Goal: Information Seeking & Learning: Learn about a topic

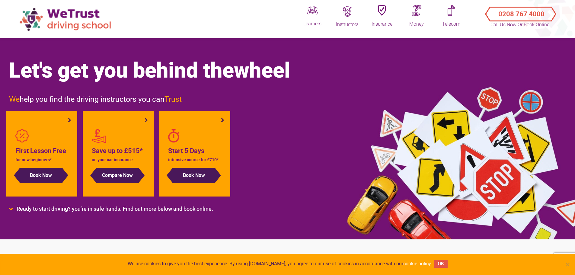
click at [222, 120] on li "Start 5 Days intensive course for £710* Book Now" at bounding box center [194, 153] width 71 height 85
click at [15, 208] on li "Ready to start driving? you’re in safe hands. Find out more below and book onli…" at bounding box center [244, 209] width 470 height 7
click at [9, 209] on li "Ready to start driving? you’re in safe hands. Find out more below and book onli…" at bounding box center [244, 209] width 470 height 7
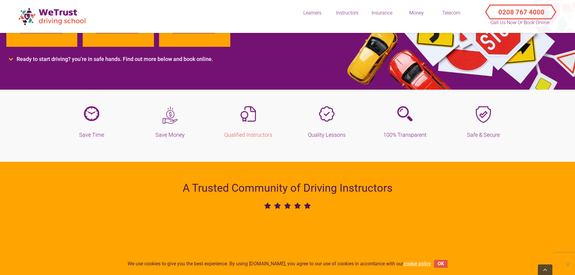
scroll to position [151, 0]
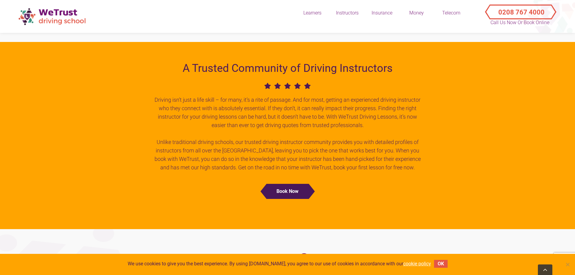
scroll to position [272, 0]
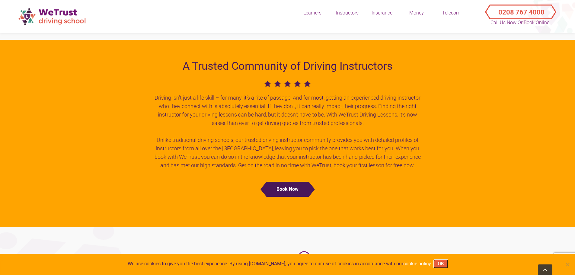
click at [442, 264] on button "OK" at bounding box center [441, 264] width 14 height 8
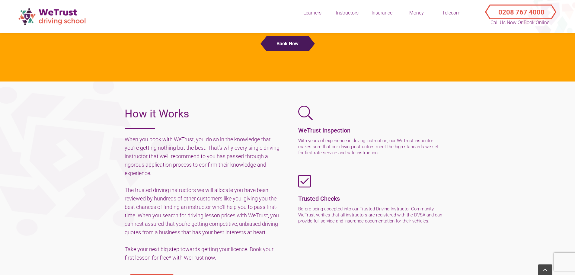
scroll to position [423, 0]
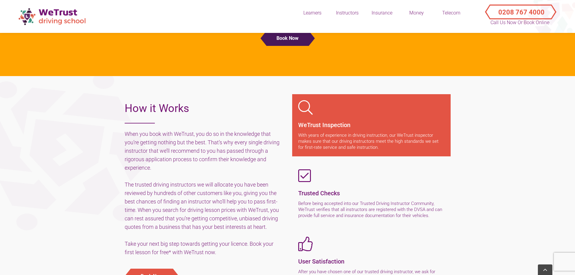
click at [319, 120] on div "WeTrust Inspection With years of experience in driving instruction, our WeTrust…" at bounding box center [371, 125] width 146 height 50
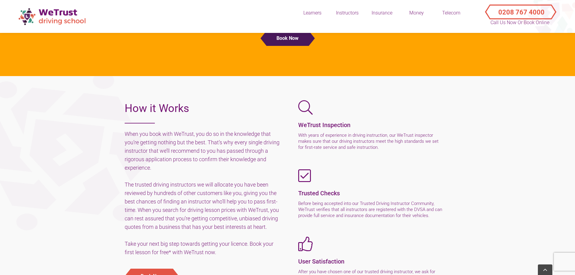
click at [210, 152] on h5 "When you book with WeTrust, you do so in the knowledge that you’re getting noth…" at bounding box center [204, 193] width 158 height 127
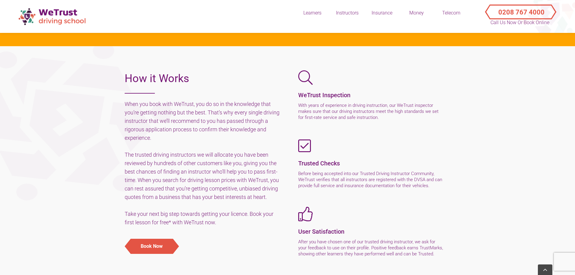
scroll to position [513, 0]
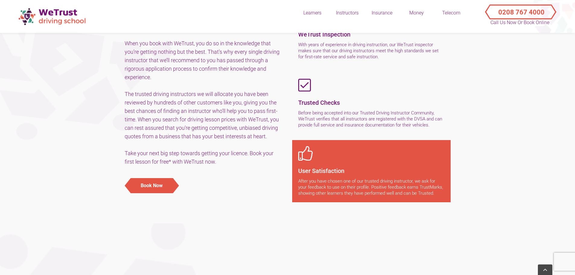
click at [363, 164] on div "User Satisfaction After you have chosen one of our trusted driving instructor, …" at bounding box center [371, 171] width 146 height 50
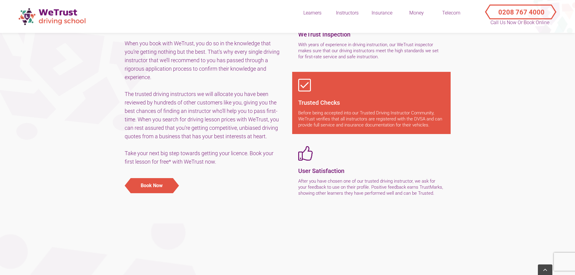
click at [366, 95] on div "Trusted Checks Before being accepted into our Trusted Driving Instructor Commun…" at bounding box center [371, 103] width 146 height 50
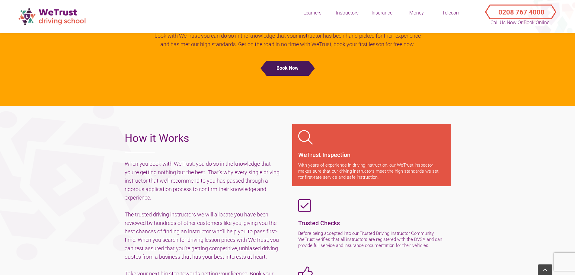
scroll to position [392, 0]
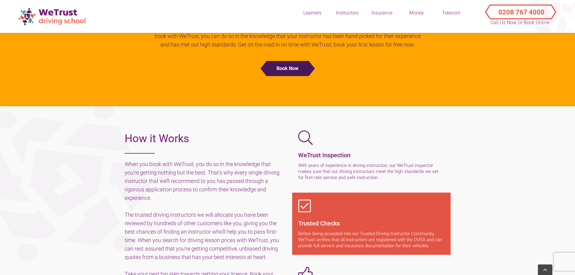
click at [343, 208] on icon at bounding box center [371, 206] width 146 height 14
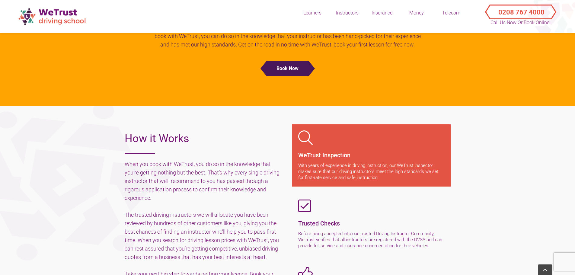
click at [340, 162] on p "With years of experience in driving instruction, our WeTrust inspector makes su…" at bounding box center [371, 171] width 146 height 18
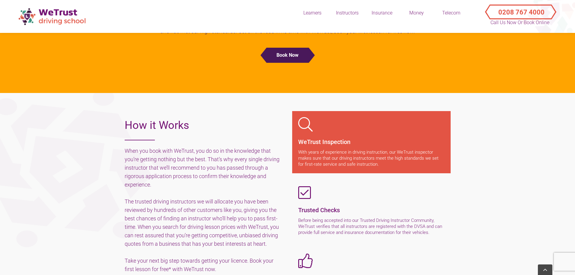
scroll to position [453, 0]
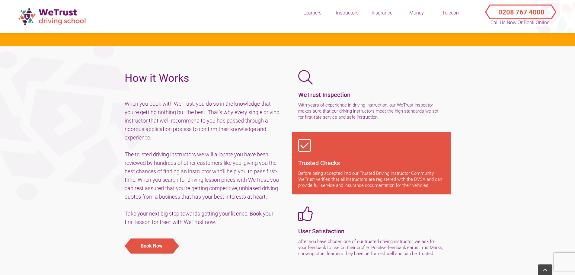
click at [336, 169] on div "Trusted Checks Before being accepted into our Trusted Driving Instructor Commun…" at bounding box center [371, 163] width 146 height 50
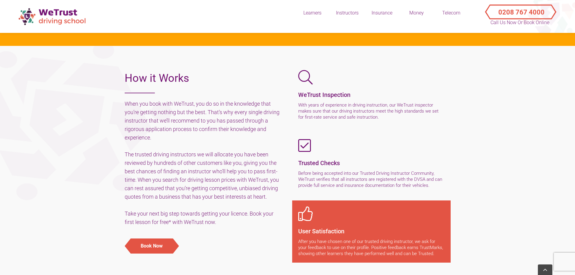
click at [334, 224] on div "User Satisfaction After you have chosen one of our trusted driving instructor, …" at bounding box center [371, 231] width 146 height 50
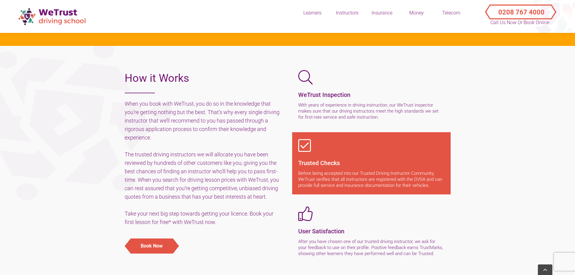
click at [327, 181] on p "Before being accepted into our Trusted Driving Instructor Community, WeTrust ve…" at bounding box center [371, 179] width 146 height 18
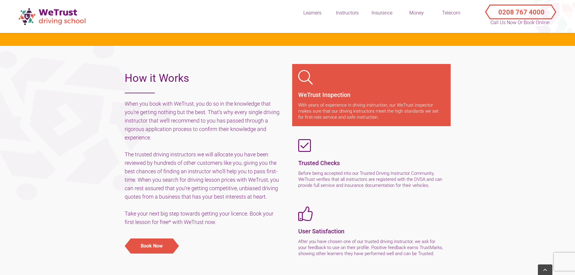
click at [342, 110] on p "With years of experience in driving instruction, our WeTrust inspector makes su…" at bounding box center [371, 111] width 146 height 18
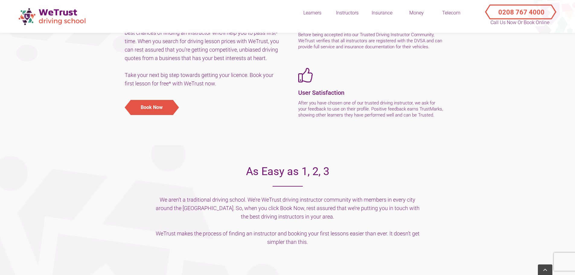
scroll to position [604, 0]
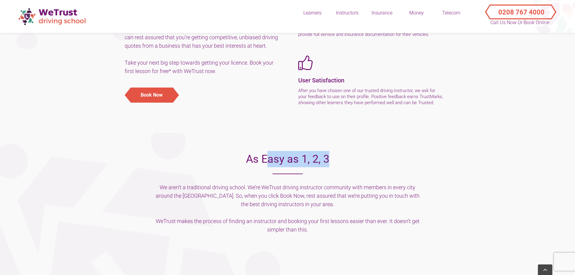
drag, startPoint x: 275, startPoint y: 161, endPoint x: 323, endPoint y: 167, distance: 48.3
click at [323, 167] on h2 "As Easy as 1, 2, 3" at bounding box center [287, 162] width 270 height 23
drag, startPoint x: 323, startPoint y: 160, endPoint x: 291, endPoint y: 160, distance: 32.0
click at [291, 160] on h2 "As Easy as 1, 2, 3" at bounding box center [287, 162] width 270 height 23
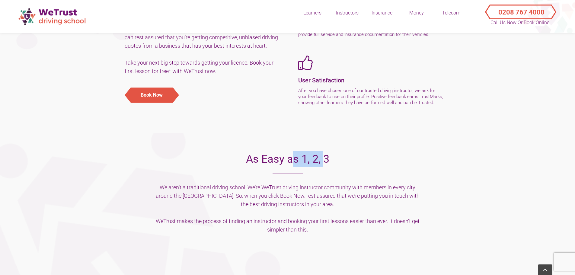
click at [291, 160] on h2 "As Easy as 1, 2, 3" at bounding box center [287, 162] width 270 height 23
drag, startPoint x: 260, startPoint y: 187, endPoint x: 274, endPoint y: 187, distance: 13.6
click at [274, 187] on h5 "We aren’t a traditional driving school. We’re WeTrust driving instructor commun…" at bounding box center [287, 208] width 270 height 51
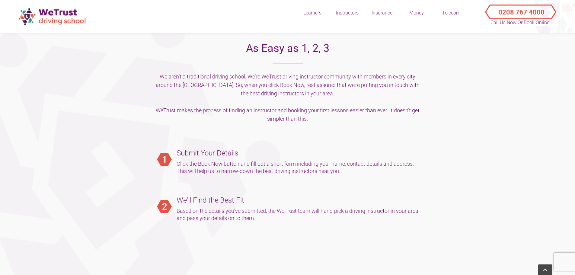
scroll to position [724, 0]
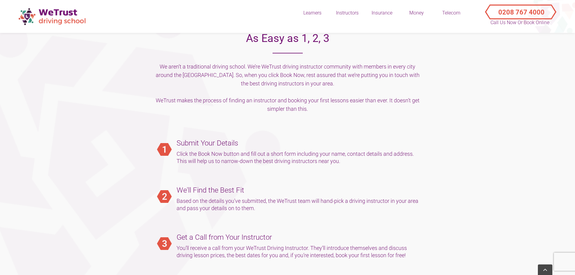
click at [161, 147] on img at bounding box center [164, 149] width 15 height 13
click at [278, 69] on h5 "We aren’t a traditional driving school. We’re WeTrust driving instructor commun…" at bounding box center [287, 87] width 270 height 51
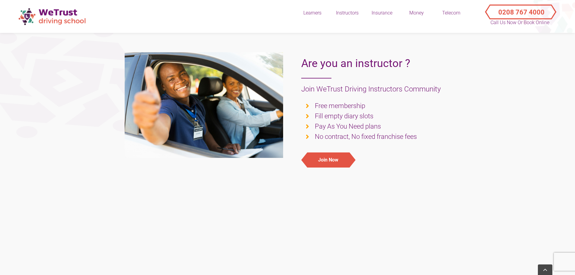
scroll to position [996, 0]
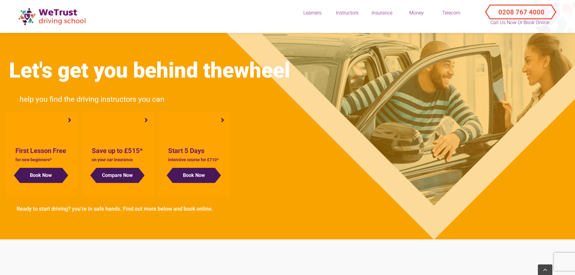
scroll to position [996, 0]
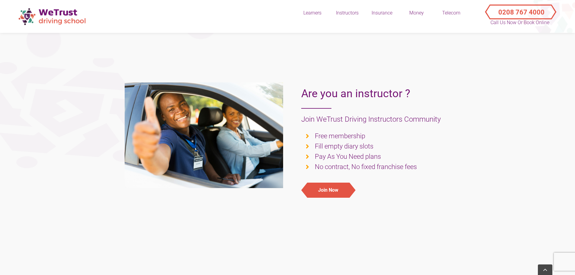
click at [117, 136] on section "Are you an instructor ? Join WeTrust Driving Instructors Community Free members…" at bounding box center [287, 143] width 575 height 170
click at [200, 132] on div at bounding box center [204, 142] width 168 height 133
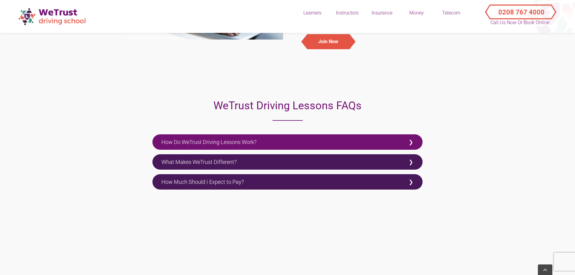
scroll to position [1147, 0]
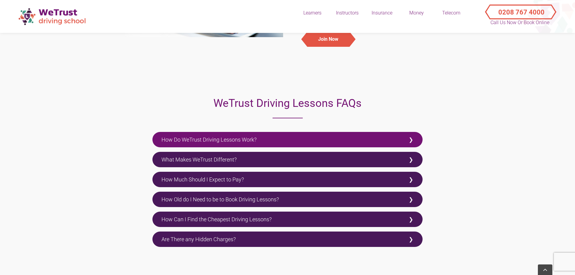
click at [232, 142] on label "How Do WeTrust Driving Lessons Work?" at bounding box center [287, 139] width 270 height 15
click at [156, 136] on input "How Do WeTrust Driving Lessons Work?" at bounding box center [154, 134] width 4 height 4
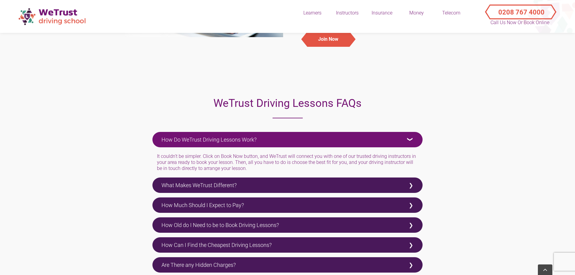
click at [232, 142] on label "How Do WeTrust Driving Lessons Work?" at bounding box center [287, 139] width 270 height 15
click at [156, 136] on input "How Do WeTrust Driving Lessons Work?" at bounding box center [154, 134] width 4 height 4
checkbox input "false"
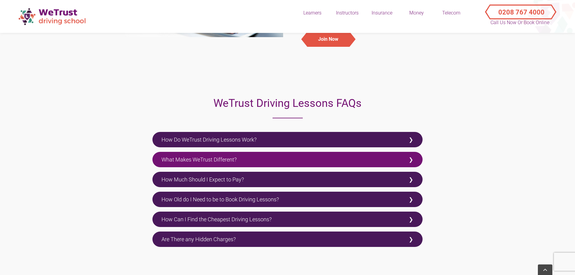
click at [228, 157] on label "What Makes WeTrust Different?" at bounding box center [287, 159] width 270 height 15
click at [156, 156] on input "What Makes WeTrust Different?" at bounding box center [154, 154] width 4 height 4
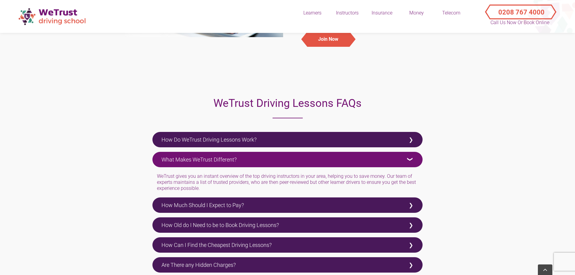
click at [224, 157] on label "What Makes WeTrust Different?" at bounding box center [287, 159] width 270 height 15
click at [156, 156] on input "What Makes WeTrust Different?" at bounding box center [154, 154] width 4 height 4
checkbox input "false"
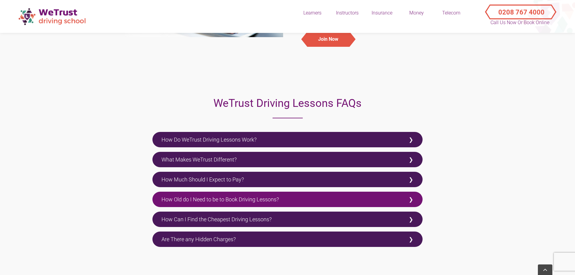
click at [215, 198] on label "How Old do I Need to be to Book Driving Lessons?" at bounding box center [287, 199] width 270 height 15
click at [156, 196] on input "How Old do I Need to be to Book Driving Lessons?" at bounding box center [154, 194] width 4 height 4
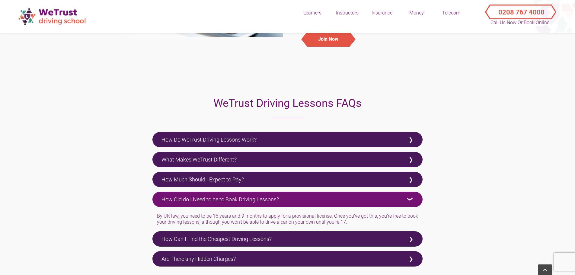
click at [213, 198] on label "How Old do I Need to be to Book Driving Lessons?" at bounding box center [287, 199] width 270 height 15
click at [156, 196] on input "How Old do I Need to be to Book Driving Lessons?" at bounding box center [154, 194] width 4 height 4
checkbox input "false"
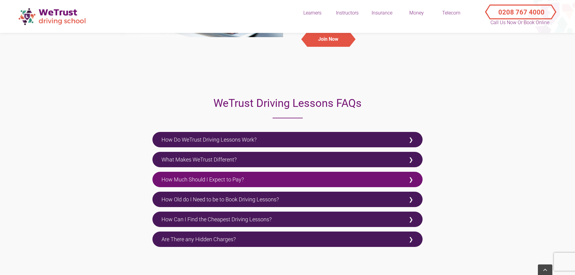
click at [218, 180] on label "How Much Should I Expect to Pay?" at bounding box center [287, 179] width 270 height 15
click at [156, 176] on input "How Much Should I Expect to Pay?" at bounding box center [154, 174] width 4 height 4
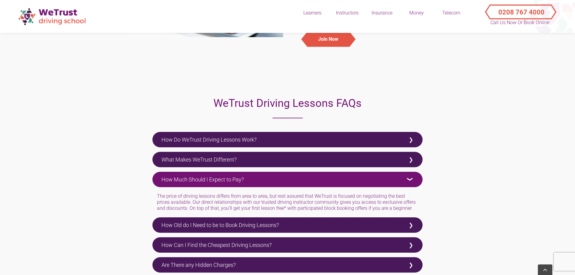
click at [218, 180] on label "How Much Should I Expect to Pay?" at bounding box center [287, 179] width 270 height 15
click at [156, 176] on input "How Much Should I Expect to Pay?" at bounding box center [154, 174] width 4 height 4
checkbox input "false"
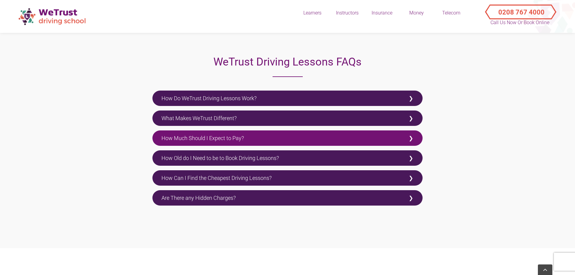
scroll to position [1207, 0]
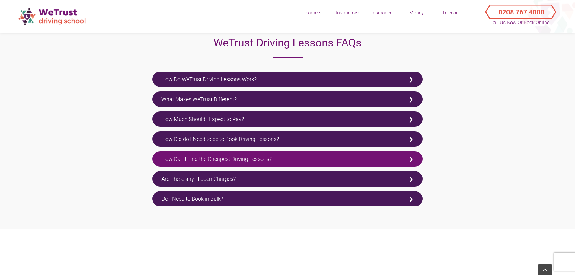
click at [206, 159] on label "How Can I Find the Cheapest Driving Lessons?" at bounding box center [287, 158] width 270 height 15
click at [156, 155] on input "How Can I Find the Cheapest Driving Lessons?" at bounding box center [154, 153] width 4 height 4
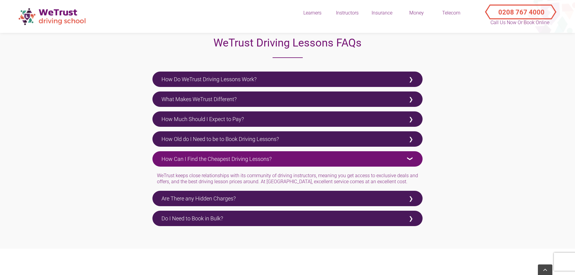
click at [206, 159] on label "How Can I Find the Cheapest Driving Lessons?" at bounding box center [287, 158] width 270 height 15
click at [156, 155] on input "How Can I Find the Cheapest Driving Lessons?" at bounding box center [154, 153] width 4 height 4
checkbox input "false"
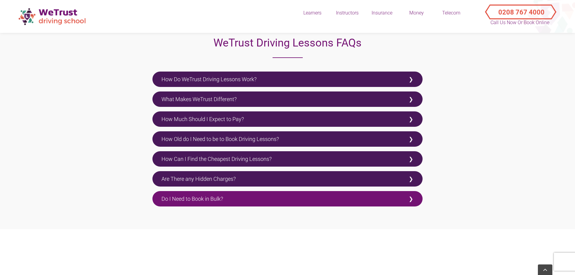
click at [204, 194] on label "Do I Need to Book in Bulk?" at bounding box center [287, 198] width 270 height 15
click at [156, 194] on input "Do I Need to Book in Bulk?" at bounding box center [154, 193] width 4 height 4
checkbox input "true"
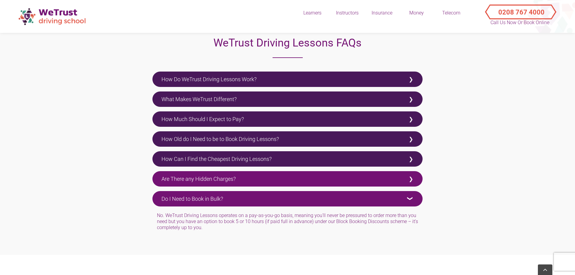
click at [202, 181] on label "Are There any Hidden Charges?" at bounding box center [287, 178] width 270 height 15
click at [156, 175] on input "Are There any Hidden Charges?" at bounding box center [154, 173] width 4 height 4
checkbox input "true"
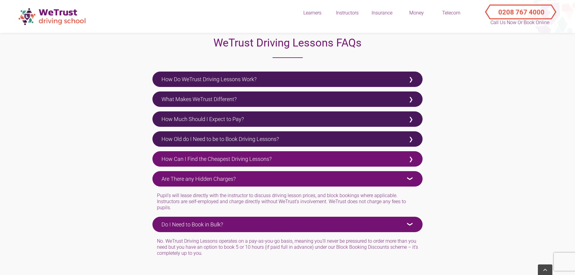
click at [217, 157] on label "How Can I Find the Cheapest Driving Lessons?" at bounding box center [287, 158] width 270 height 15
click at [156, 155] on input "How Can I Find the Cheapest Driving Lessons?" at bounding box center [154, 153] width 4 height 4
checkbox input "true"
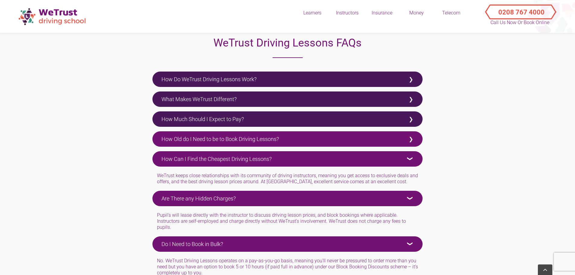
click at [218, 138] on label "How Old do I Need to be to Book Driving Lessons?" at bounding box center [287, 138] width 270 height 15
click at [156, 135] on input "How Old do I Need to be to Book Driving Lessons?" at bounding box center [154, 133] width 4 height 4
checkbox input "true"
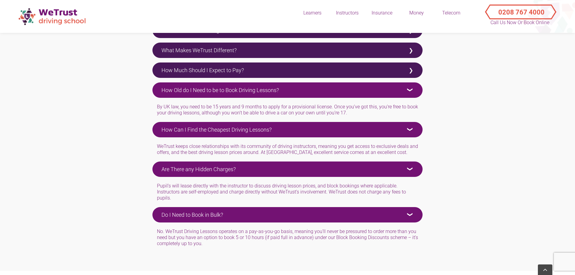
scroll to position [1328, 0]
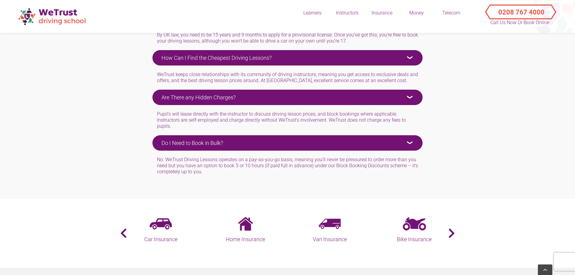
click at [214, 146] on label "Do I Need to Book in Bulk?" at bounding box center [287, 142] width 270 height 15
click at [156, 139] on input "Do I Need to Book in Bulk?" at bounding box center [154, 137] width 4 height 4
checkbox input "false"
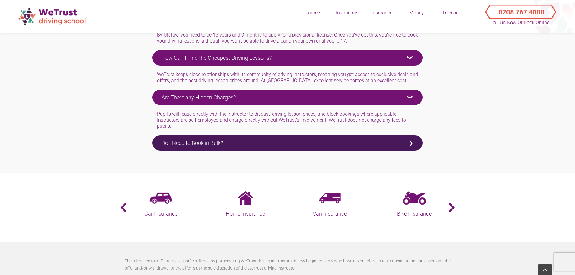
click at [214, 100] on label "Are There any Hidden Charges?" at bounding box center [287, 97] width 270 height 15
click at [156, 94] on input "Are There any Hidden Charges?" at bounding box center [154, 92] width 4 height 4
checkbox input "false"
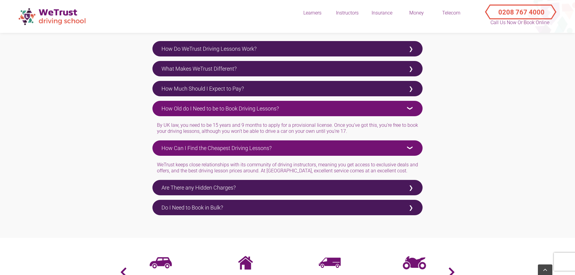
scroll to position [1238, 0]
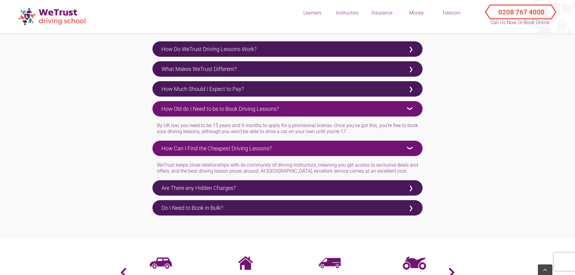
drag, startPoint x: 204, startPoint y: 147, endPoint x: 203, endPoint y: 139, distance: 7.6
click at [205, 147] on label "How Can I Find the Cheapest Driving Lessons?" at bounding box center [287, 148] width 270 height 15
click at [156, 145] on input "How Can I Find the Cheapest Driving Lessons?" at bounding box center [154, 143] width 4 height 4
checkbox input "false"
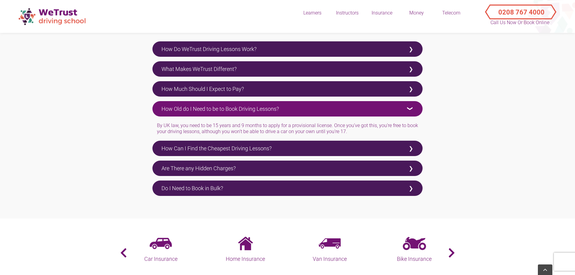
click at [206, 109] on label "How Old do I Need to be to Book Driving Lessons?" at bounding box center [287, 108] width 270 height 15
click at [156, 105] on input "How Old do I Need to be to Book Driving Lessons?" at bounding box center [154, 103] width 4 height 4
checkbox input "false"
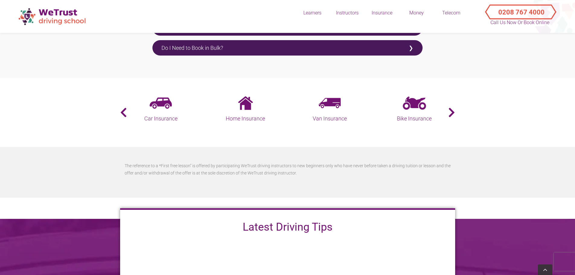
scroll to position [1328, 0]
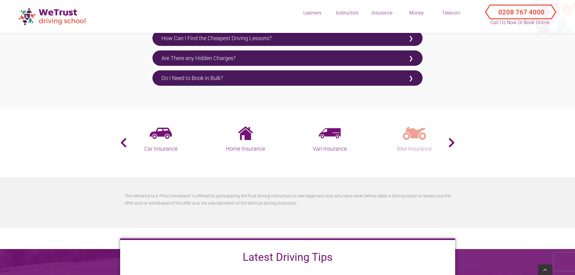
drag, startPoint x: 216, startPoint y: 150, endPoint x: 123, endPoint y: 150, distance: 93.0
click at [374, 150] on h5 "Bike Insurance" at bounding box center [414, 149] width 81 height 8
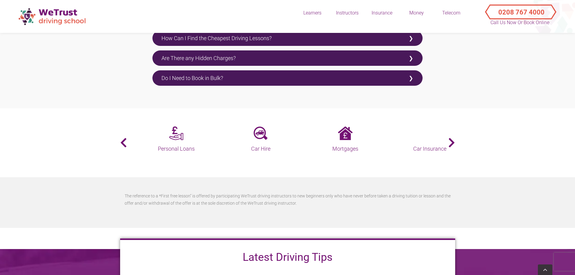
drag, startPoint x: 300, startPoint y: 149, endPoint x: 161, endPoint y: 159, distance: 139.3
click at [193, 156] on div "Business Energy Personal Loans Car Hire Mortgages Car Insurance Home Insurance ‹" at bounding box center [287, 142] width 335 height 33
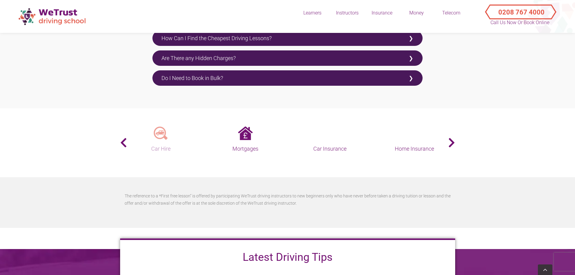
drag, startPoint x: 243, startPoint y: 155, endPoint x: 162, endPoint y: 154, distance: 80.6
click at [163, 154] on div "Business Energy Personal Loans Car Hire Mortgages Car Insurance Home Insurance ‹" at bounding box center [287, 142] width 335 height 33
drag, startPoint x: 273, startPoint y: 145, endPoint x: 178, endPoint y: 154, distance: 95.2
click at [193, 150] on link "Car Insurance" at bounding box center [172, 139] width 81 height 27
drag, startPoint x: 267, startPoint y: 132, endPoint x: 165, endPoint y: 134, distance: 102.0
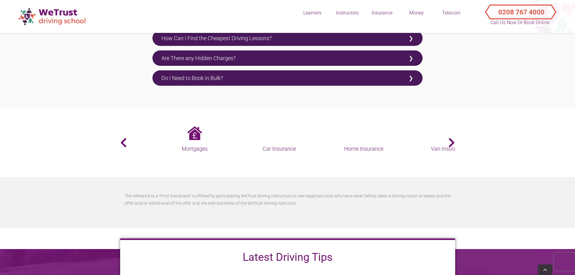
drag, startPoint x: 292, startPoint y: 143, endPoint x: 579, endPoint y: 144, distance: 287.4
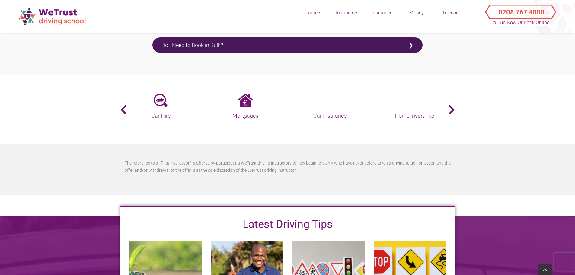
scroll to position [1358, 0]
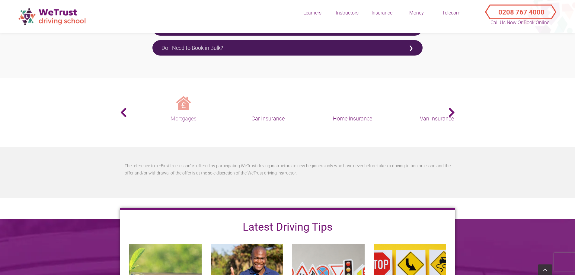
drag, startPoint x: 267, startPoint y: 115, endPoint x: 160, endPoint y: 115, distance: 107.2
click at [162, 115] on link "Mortgages" at bounding box center [183, 109] width 81 height 27
drag, startPoint x: 298, startPoint y: 114, endPoint x: 460, endPoint y: 115, distance: 162.1
click at [454, 115] on div "Business Energy Personal Loans Car Hire Mortgages Car Insurance Home Insurance ‹" at bounding box center [287, 112] width 335 height 33
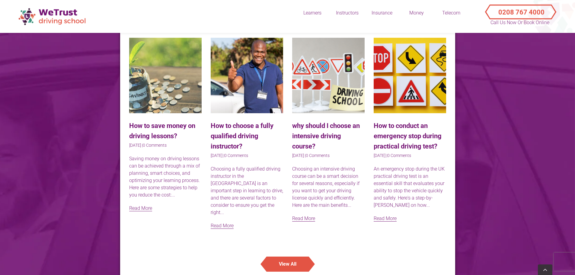
scroll to position [1539, 0]
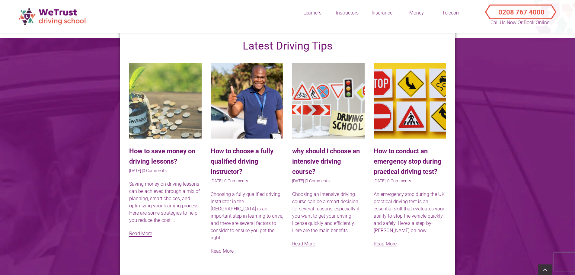
click at [233, 109] on div at bounding box center [247, 100] width 72 height 75
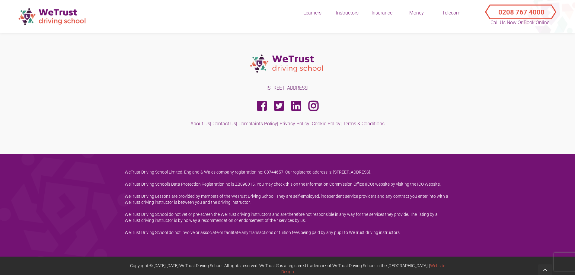
scroll to position [1869, 0]
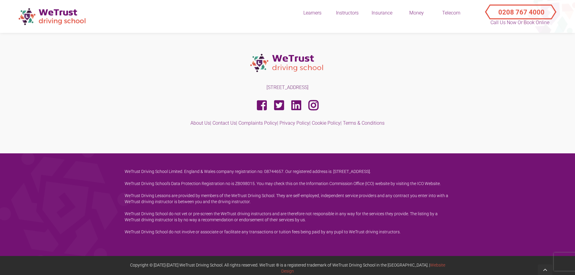
click at [289, 171] on p "WeTrust Driving School Limited. England & Wales company registration no: 087446…" at bounding box center [288, 171] width 326 height 6
click at [191, 191] on div "WeTrust Driving School Limited. England & Wales company registration no: 087446…" at bounding box center [287, 204] width 335 height 72
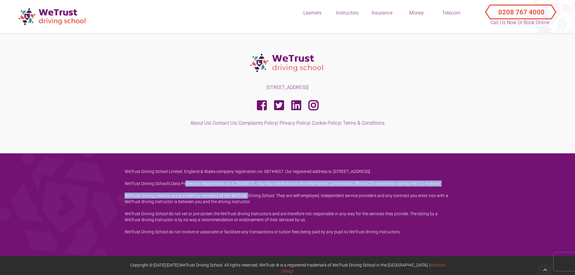
drag, startPoint x: 236, startPoint y: 189, endPoint x: 251, endPoint y: 190, distance: 14.6
click at [251, 190] on div "WeTrust Driving School Limited. England & Wales company registration no: 087446…" at bounding box center [287, 204] width 335 height 72
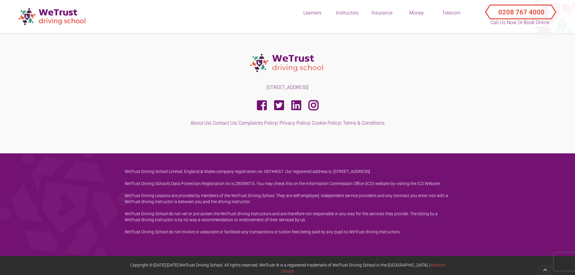
click at [251, 191] on div "WeTrust Driving School Limited. England & Wales company registration no: 087446…" at bounding box center [287, 204] width 335 height 72
drag, startPoint x: 314, startPoint y: 186, endPoint x: 339, endPoint y: 185, distance: 24.8
click at [317, 186] on p "WeTrust Driving School's Data Protection Registration no is ZB098015. You may c…" at bounding box center [288, 184] width 326 height 6
drag, startPoint x: 375, startPoint y: 186, endPoint x: 384, endPoint y: 186, distance: 8.8
click at [376, 186] on p "WeTrust Driving School's Data Protection Registration no is ZB098015. You may c…" at bounding box center [288, 184] width 326 height 6
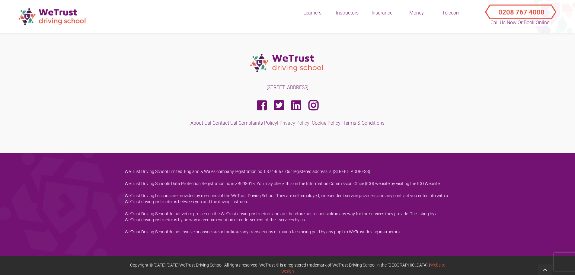
drag, startPoint x: 294, startPoint y: 120, endPoint x: 307, endPoint y: 118, distance: 13.0
click at [348, 13] on div "Instructors" at bounding box center [347, 13] width 30 height 7
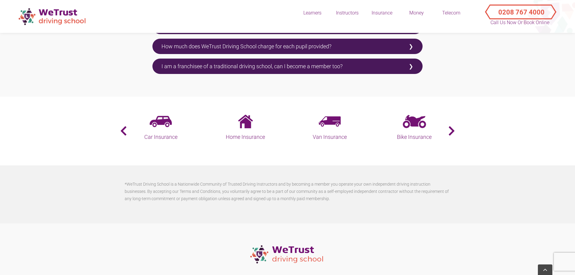
scroll to position [1388, 0]
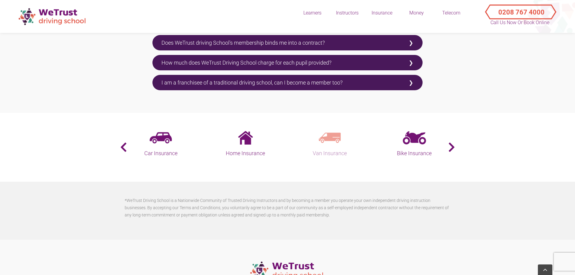
drag, startPoint x: 306, startPoint y: 131, endPoint x: 200, endPoint y: 133, distance: 106.3
click at [289, 135] on link "Van Insurance" at bounding box center [329, 144] width 81 height 27
drag, startPoint x: 259, startPoint y: 134, endPoint x: 191, endPoint y: 136, distance: 68.3
click at [170, 136] on link "Bike Insurance" at bounding box center [164, 144] width 81 height 27
click at [289, 149] on h5 "Car Hire" at bounding box center [329, 153] width 81 height 8
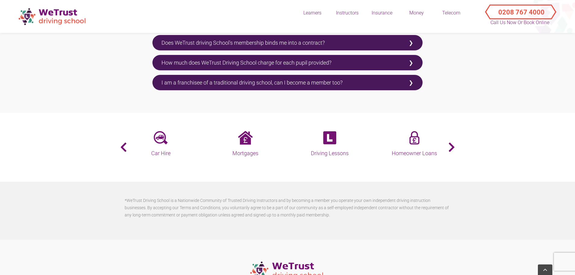
drag, startPoint x: 284, startPoint y: 138, endPoint x: 132, endPoint y: 139, distance: 152.1
click at [133, 139] on div "Personal Loans Car Hire Mortgages Driving Lessons Homeowner Loans Car Insurance…" at bounding box center [35, 144] width 1690 height 27
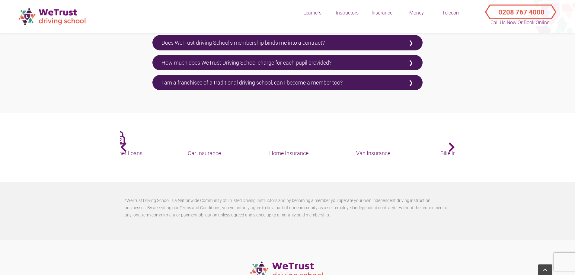
drag, startPoint x: 278, startPoint y: 138, endPoint x: 150, endPoint y: 141, distance: 128.3
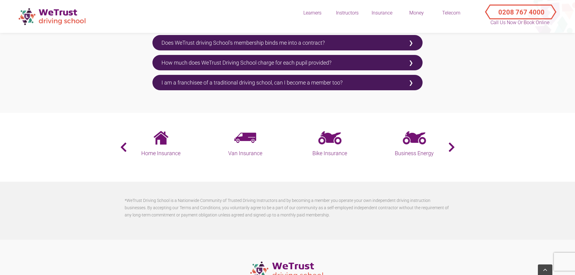
drag, startPoint x: 366, startPoint y: 138, endPoint x: 473, endPoint y: 134, distance: 107.6
click at [454, 135] on div "Personal Loans Car Hire Mortgages Driving Lessons Homeowner Loans Car Insurance…" at bounding box center [458, 144] width 1690 height 27
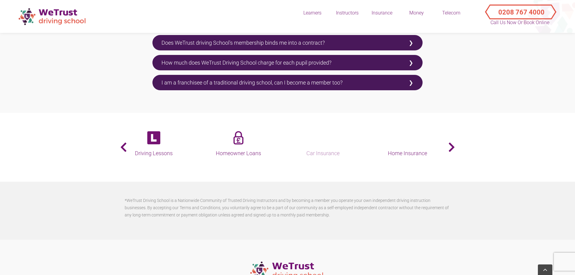
drag, startPoint x: 324, startPoint y: 128, endPoint x: 271, endPoint y: 132, distance: 53.0
click at [312, 132] on img at bounding box center [323, 138] width 23 height 14
drag, startPoint x: 356, startPoint y: 140, endPoint x: 260, endPoint y: 138, distance: 96.3
drag, startPoint x: 269, startPoint y: 135, endPoint x: 327, endPoint y: 136, distance: 58.3
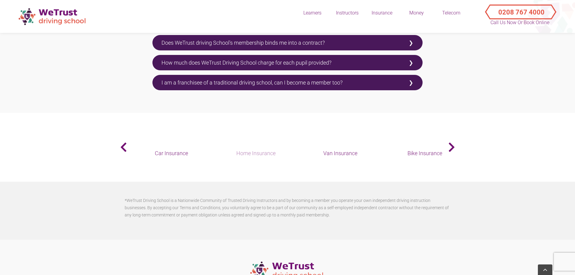
drag, startPoint x: 303, startPoint y: 141, endPoint x: 265, endPoint y: 141, distance: 38.0
click at [289, 142] on link "Home Insurance" at bounding box center [329, 144] width 81 height 27
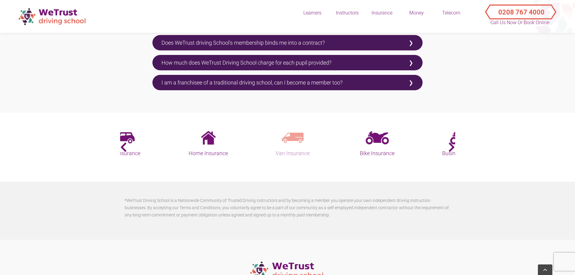
drag, startPoint x: 330, startPoint y: 130, endPoint x: 271, endPoint y: 133, distance: 59.2
click at [277, 133] on div "Personal Loans Car Hire Mortgages Driving Lessons Homeowner Loans Car Insurance…" at bounding box center [505, 144] width 1690 height 27
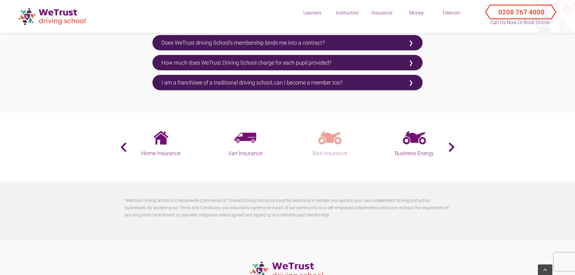
drag, startPoint x: 337, startPoint y: 135, endPoint x: 385, endPoint y: 135, distance: 48.0
click at [371, 135] on link "Bike Insurance" at bounding box center [329, 144] width 81 height 27
drag, startPoint x: 381, startPoint y: 133, endPoint x: 385, endPoint y: 133, distance: 4.2
click at [382, 133] on div "Personal Loans Car Hire Mortgages Driving Lessons Homeowner Loans Car Insurance…" at bounding box center [543, 144] width 1690 height 27
click at [155, 160] on section "Personal Loans Car Hire Mortgages Driving Lessons Homeowner Loans Car Insurance…" at bounding box center [287, 147] width 575 height 69
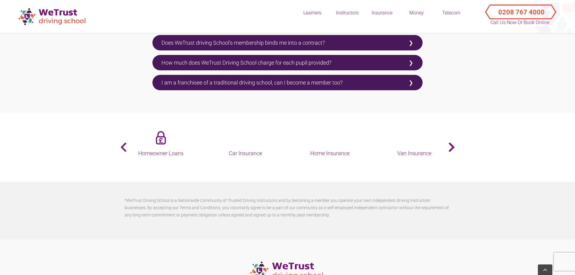
click at [122, 142] on button "‹" at bounding box center [121, 147] width 2 height 11
click at [116, 141] on section "Personal Loans Car Hire Mortgages Driving Lessons Homeowner Loans Car Insurance…" at bounding box center [287, 147] width 575 height 69
click at [454, 143] on button "›" at bounding box center [455, 147] width 2 height 11
click at [127, 142] on link "Car Insurance" at bounding box center [160, 144] width 81 height 27
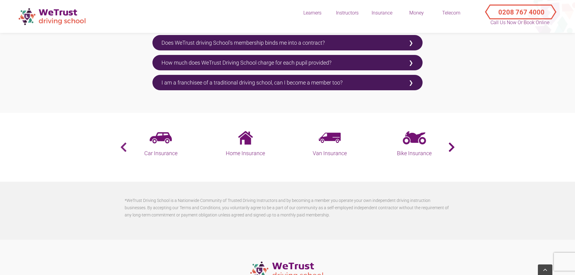
click at [121, 143] on button "‹" at bounding box center [121, 147] width 2 height 11
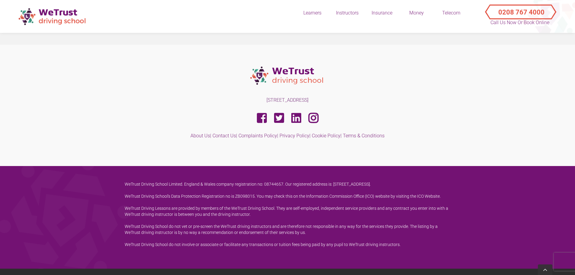
scroll to position [1597, 0]
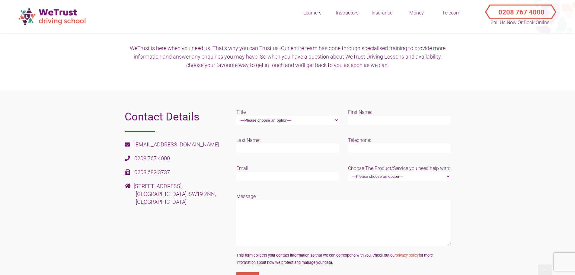
scroll to position [91, 0]
click at [286, 125] on div "Title: —Please choose an option— Mr Miss Ms Mrs Dr [PERSON_NAME] " at bounding box center [288, 118] width 112 height 22
click at [286, 119] on select "—Please choose an option— Mr Miss Ms Mrs Dr [PERSON_NAME]" at bounding box center [287, 119] width 103 height 9
click at [305, 99] on section "Contact Details [EMAIL_ADDRESS][DOMAIN_NAME] 0208 767 4000 0208 682 3737 [STREE…" at bounding box center [287, 197] width 575 height 217
click at [171, 144] on link "[EMAIL_ADDRESS][DOMAIN_NAME]" at bounding box center [176, 143] width 85 height 6
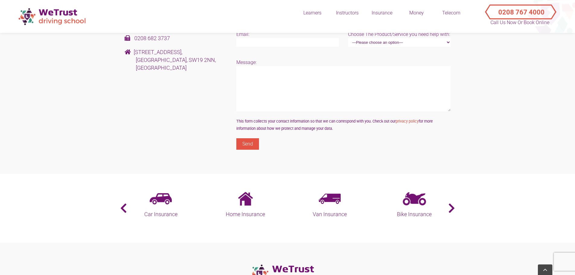
scroll to position [210, 0]
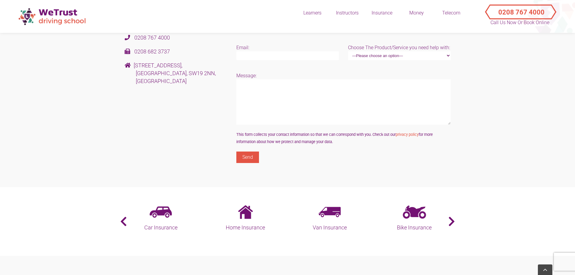
click at [245, 159] on input "Send" at bounding box center [247, 157] width 23 height 11
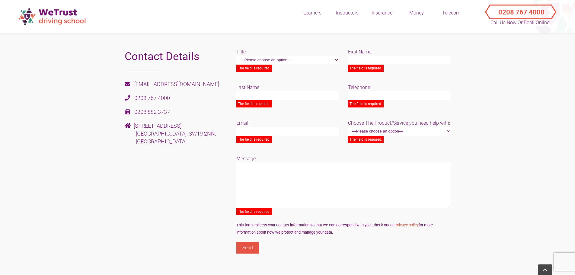
scroll to position [120, 0]
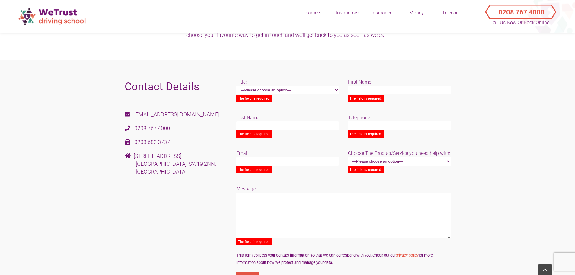
click at [276, 87] on select "—Please choose an option— Mr Miss Ms Mrs Dr [PERSON_NAME]" at bounding box center [287, 90] width 103 height 9
select select "Mr"
click at [236, 86] on select "—Please choose an option— Mr Miss Ms Mrs Dr [PERSON_NAME]" at bounding box center [287, 90] width 103 height 9
click at [372, 89] on input "Contact form" at bounding box center [399, 90] width 103 height 9
type input "cbd"
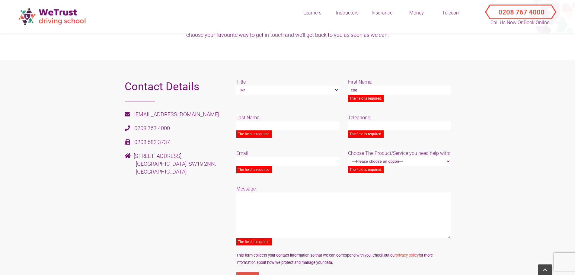
click at [279, 119] on p "Last Name: The field is required." at bounding box center [287, 126] width 103 height 24
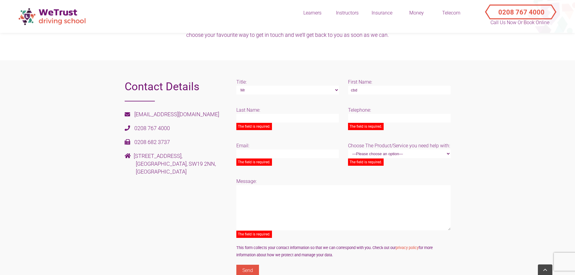
click at [275, 126] on p "Last Name: The field is required." at bounding box center [287, 119] width 103 height 24
click at [278, 117] on input "Contact form" at bounding box center [287, 118] width 103 height 9
type input "test"
click at [399, 91] on input "cbd" at bounding box center [399, 90] width 103 height 9
type input "cbdfrs"
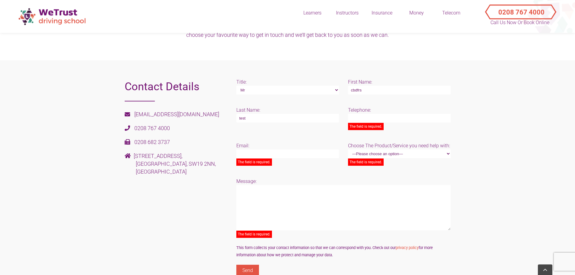
click at [389, 120] on input "Contact form" at bounding box center [399, 118] width 103 height 9
type input "0123124123"
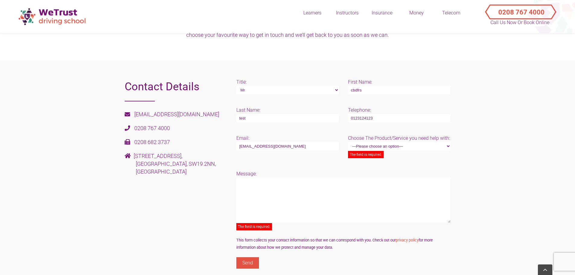
drag, startPoint x: 263, startPoint y: 147, endPoint x: 203, endPoint y: 145, distance: 59.2
click at [203, 145] on div "Contact Details hello@wetrustdrivingschool.co.uk 0208 767 4000 0208 682 3737 1 …" at bounding box center [287, 176] width 335 height 196
type input "cbdtest@gmail.com"
click at [393, 142] on select "—Please choose an option— Book Driving Lessons Block Booking Discounts Automati…" at bounding box center [399, 146] width 103 height 9
select select "Book Driving Lessons"
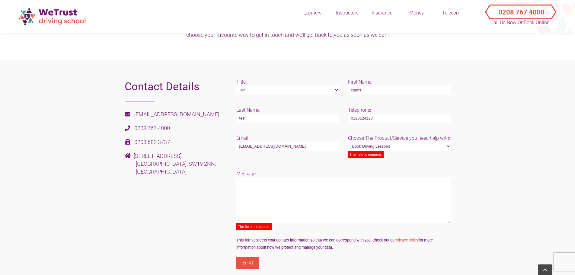
click at [348, 142] on select "—Please choose an option— Book Driving Lessons Block Booking Discounts Automati…" at bounding box center [399, 146] width 103 height 9
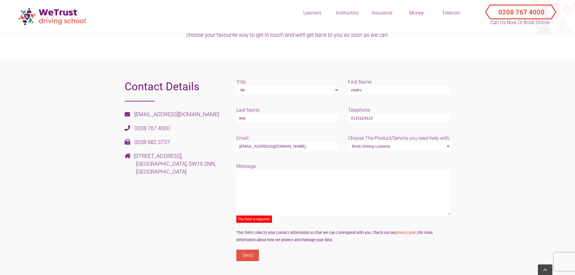
click at [312, 179] on textarea "Contact form" at bounding box center [343, 192] width 214 height 45
type textarea "test email"
click at [311, 241] on form "Title: —Please choose an option— Mr Miss Ms Mrs Dr Other  First Name: cbdfrs L…" at bounding box center [343, 169] width 214 height 183
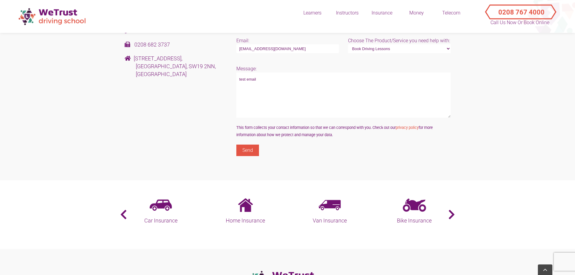
scroll to position [210, 0]
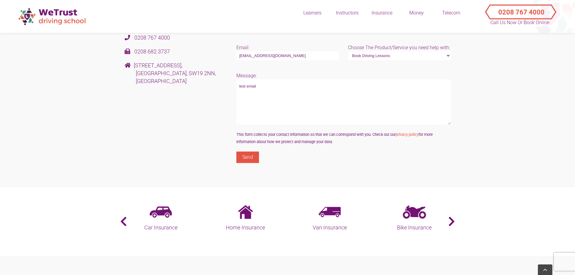
click at [247, 159] on input "Send" at bounding box center [247, 157] width 23 height 11
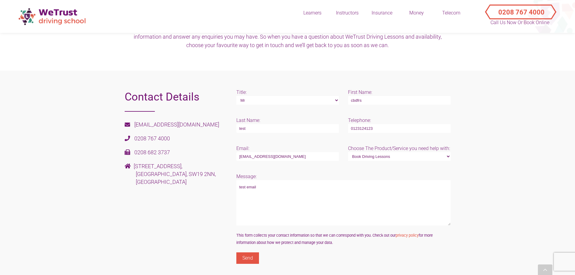
scroll to position [121, 0]
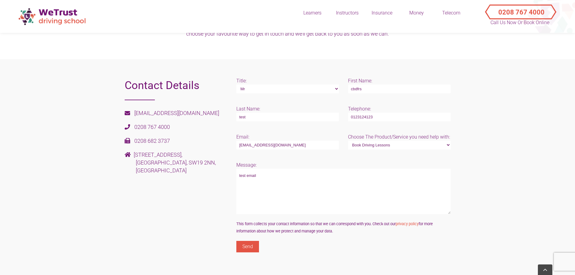
click at [254, 246] on input "Send" at bounding box center [247, 246] width 23 height 11
drag, startPoint x: 264, startPoint y: 243, endPoint x: 381, endPoint y: 247, distance: 116.9
click at [387, 247] on p "Send" at bounding box center [343, 247] width 214 height 12
drag, startPoint x: 334, startPoint y: 247, endPoint x: 319, endPoint y: 247, distance: 14.2
click at [327, 247] on p "Send" at bounding box center [343, 247] width 214 height 12
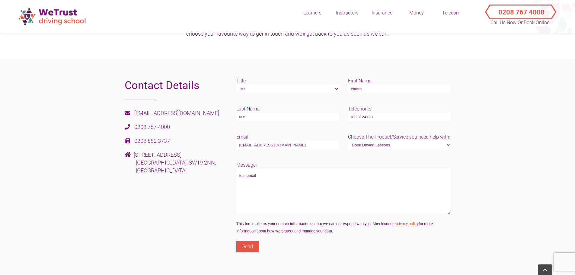
click at [288, 244] on p "Send" at bounding box center [343, 247] width 214 height 12
click at [381, 242] on p "Send" at bounding box center [343, 247] width 214 height 12
drag, startPoint x: 267, startPoint y: 180, endPoint x: 232, endPoint y: 165, distance: 37.8
click at [230, 169] on div "Contact Details hello@wetrustdrivingschool.co.uk 0208 767 4000 0208 682 3737 1 …" at bounding box center [287, 167] width 335 height 181
drag, startPoint x: 274, startPoint y: 145, endPoint x: 209, endPoint y: 143, distance: 65.2
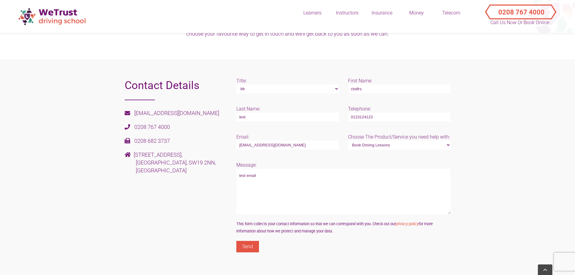
click at [209, 143] on div "Contact Details hello@wetrustdrivingschool.co.uk 0208 767 4000 0208 682 3737 1 …" at bounding box center [287, 167] width 335 height 181
click at [322, 165] on p "Message: test email" at bounding box center [343, 187] width 214 height 53
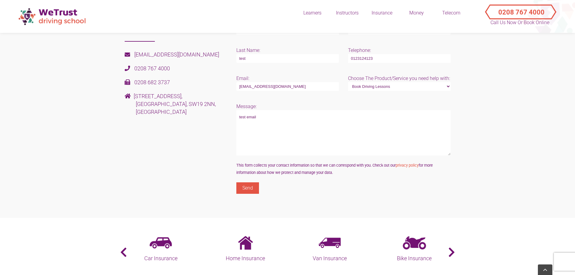
scroll to position [181, 0]
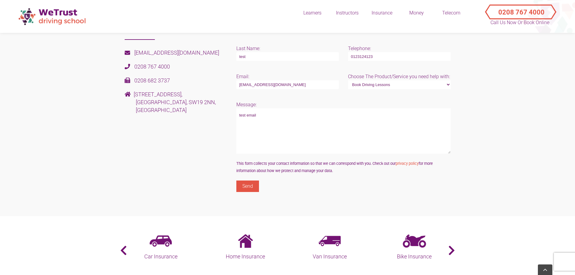
click at [246, 187] on input "Send" at bounding box center [247, 186] width 23 height 11
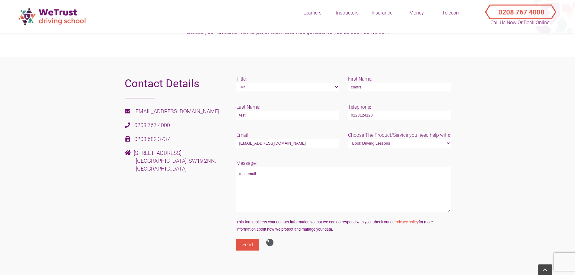
scroll to position [121, 0]
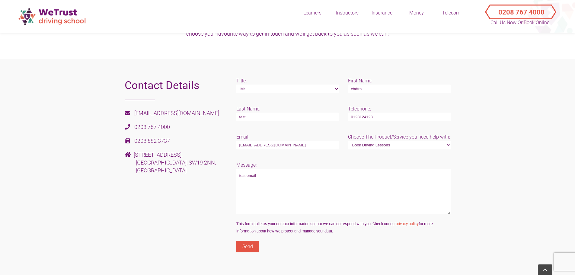
click at [274, 246] on p "Send" at bounding box center [343, 247] width 214 height 12
click at [242, 245] on input "Send" at bounding box center [247, 246] width 23 height 11
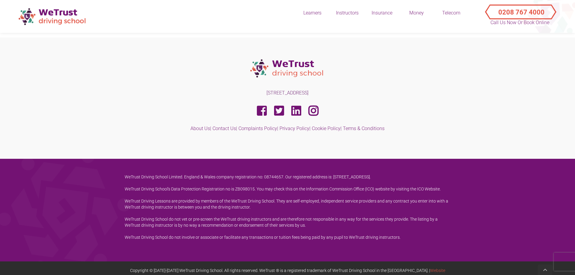
scroll to position [259, 0]
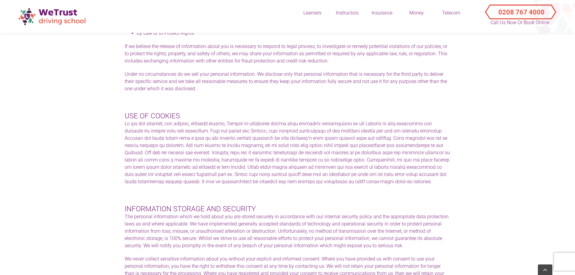
scroll to position [352, 0]
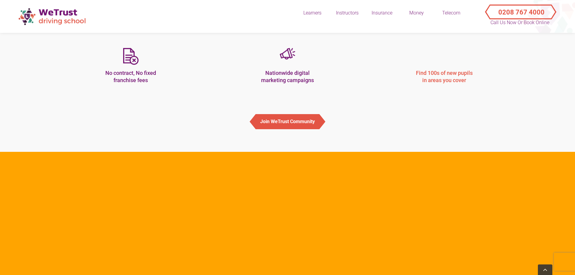
scroll to position [272, 0]
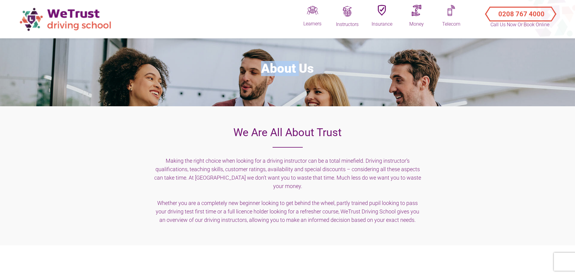
drag, startPoint x: 299, startPoint y: 68, endPoint x: 250, endPoint y: 70, distance: 48.6
click at [250, 70] on h1 "About Us" at bounding box center [288, 68] width 566 height 15
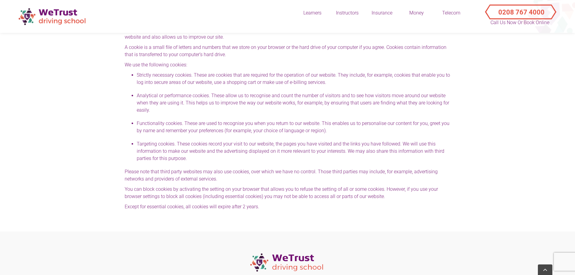
scroll to position [2928, 0]
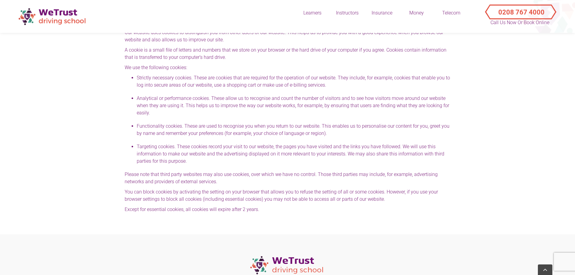
click at [245, 95] on li "Analytical or performance cookies. These allow us to recognise and count the nu…" at bounding box center [294, 106] width 314 height 22
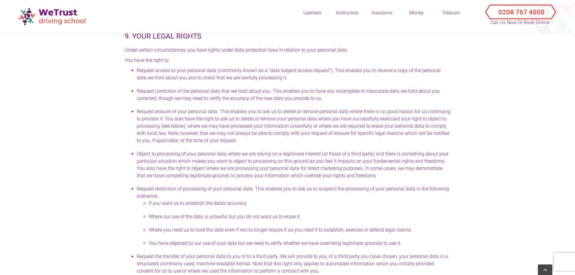
scroll to position [2132, 0]
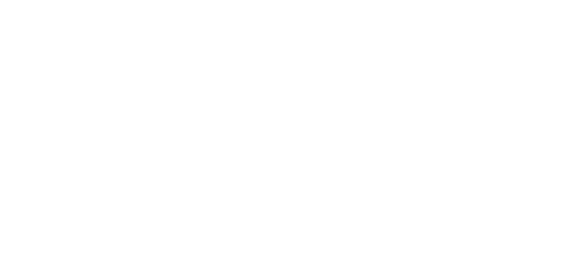
scroll to position [121, 0]
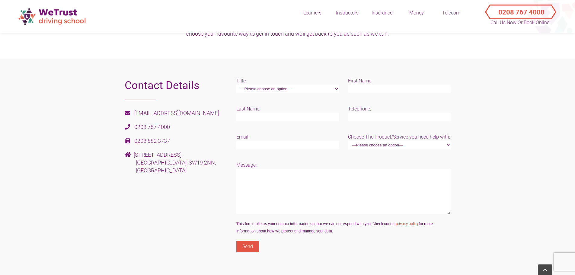
click at [284, 90] on select "—Please choose an option— Mr Miss Ms Mrs Dr Other" at bounding box center [287, 89] width 103 height 9
select select "Mr"
click at [236, 85] on select "—Please choose an option— Mr Miss Ms Mrs Dr Other" at bounding box center [287, 89] width 103 height 9
click at [361, 86] on input "Contact form" at bounding box center [399, 89] width 103 height 9
type input "x"
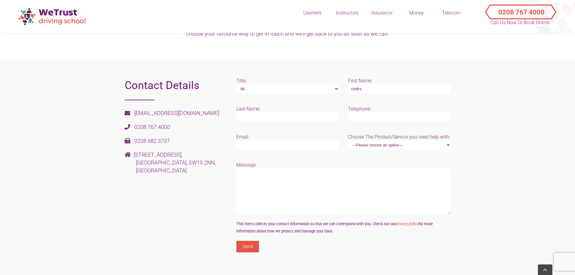
type input "cbdfrs"
type input "test"
type input "44251231223"
type input "cbdtest@gmail.com"
click at [399, 140] on p "Choose The Product/Service you need help with: —Please choose an option— Book D…" at bounding box center [399, 141] width 103 height 16
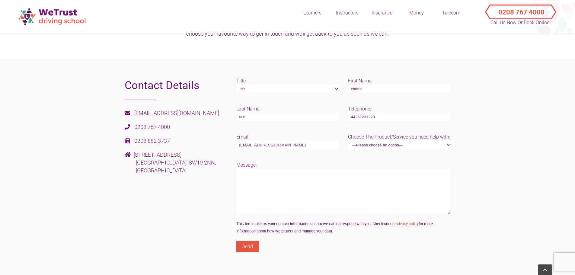
click at [398, 145] on select "—Please choose an option— Book Driving Lessons Block Booking Discounts Automati…" at bounding box center [399, 145] width 103 height 9
select select "Book Driving Lessons"
click at [348, 141] on select "—Please choose an option— Book Driving Lessons Block Booking Discounts Automati…" at bounding box center [399, 145] width 103 height 9
click at [288, 191] on textarea "Contact form" at bounding box center [343, 191] width 214 height 45
type textarea "test email"
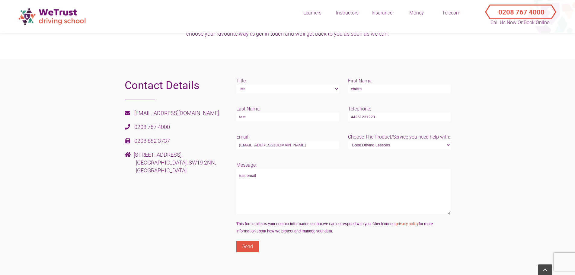
click at [245, 242] on input "Send" at bounding box center [247, 246] width 23 height 11
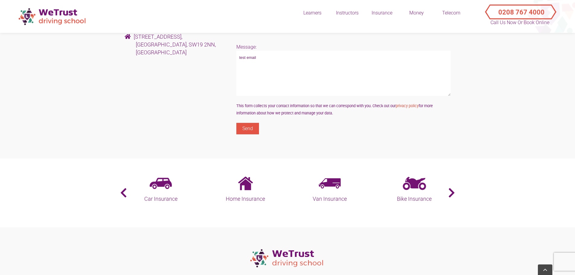
scroll to position [240, 0]
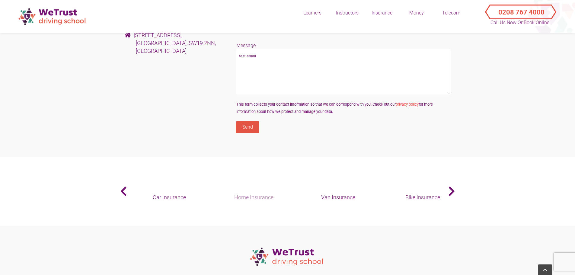
drag, startPoint x: 268, startPoint y: 181, endPoint x: 370, endPoint y: 183, distance: 102.0
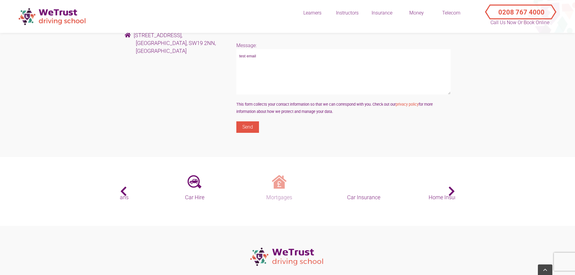
drag, startPoint x: 301, startPoint y: 179, endPoint x: 319, endPoint y: 177, distance: 17.9
click at [286, 177] on img at bounding box center [279, 182] width 14 height 14
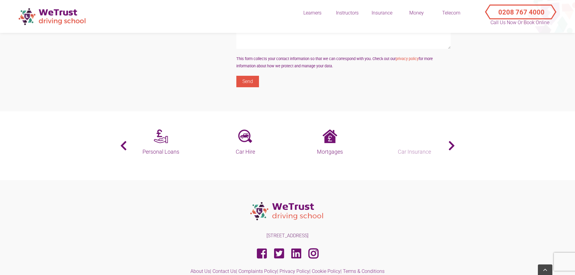
scroll to position [120, 0]
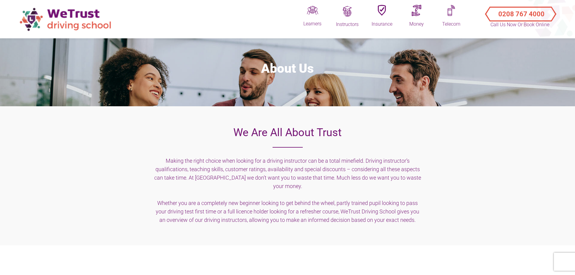
drag, startPoint x: 165, startPoint y: 68, endPoint x: 199, endPoint y: 68, distance: 34.4
click at [172, 68] on h1 "About Us" at bounding box center [288, 68] width 566 height 15
click at [412, 78] on section "About Us" at bounding box center [287, 68] width 575 height 75
click at [191, 75] on h1 "About Us" at bounding box center [288, 68] width 566 height 15
drag, startPoint x: 420, startPoint y: 77, endPoint x: 285, endPoint y: 47, distance: 138.2
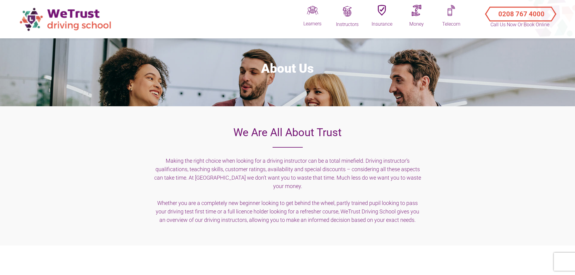
click at [417, 76] on section "About Us" at bounding box center [287, 68] width 575 height 75
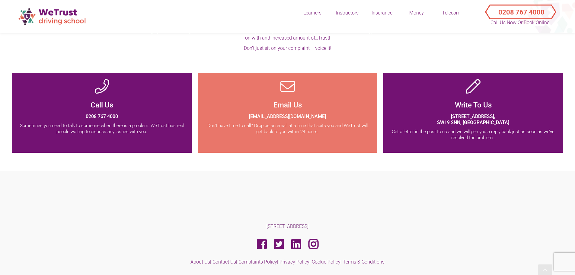
scroll to position [121, 0]
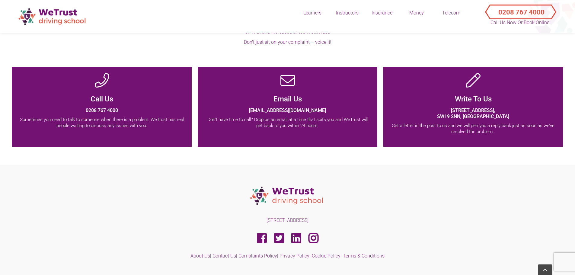
click at [481, 105] on div "Write To Us [STREET_ADDRESS] Get a letter in the post to us and we will pen you…" at bounding box center [473, 107] width 180 height 80
drag, startPoint x: 468, startPoint y: 95, endPoint x: 475, endPoint y: 122, distance: 28.1
click at [475, 122] on div "Write To Us [STREET_ADDRESS] Get a letter in the post to us and we will pen you…" at bounding box center [473, 107] width 180 height 80
click at [478, 132] on p "Get a letter in the post to us and we will pen you a reply back just as soon as…" at bounding box center [473, 129] width 168 height 12
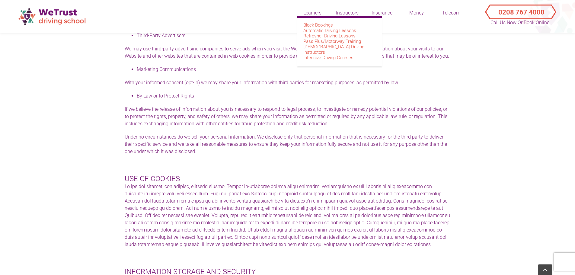
scroll to position [574, 0]
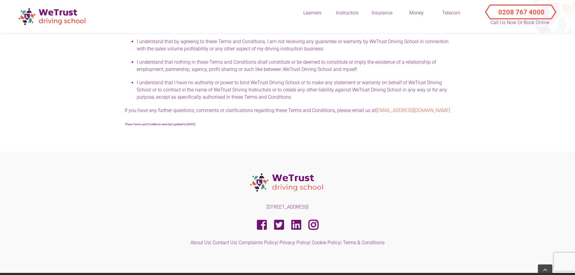
scroll to position [1093, 0]
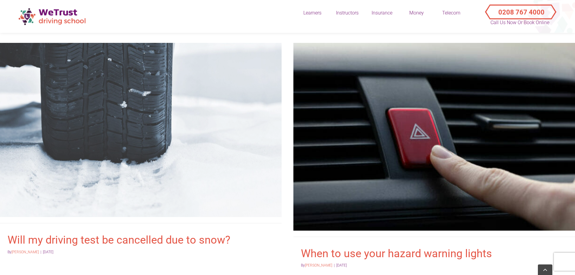
scroll to position [1251, 0]
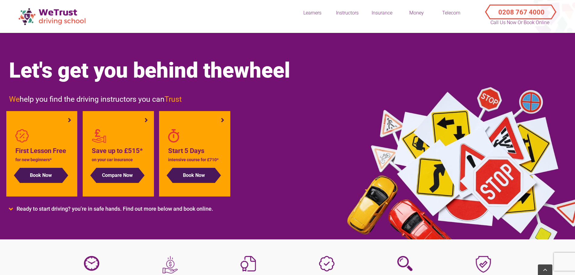
scroll to position [1869, 0]
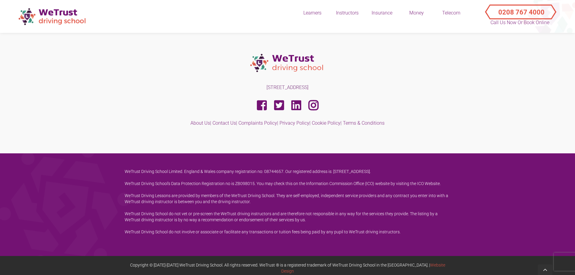
click at [428, 85] on p "[STREET_ADDRESS]" at bounding box center [288, 88] width 326 height 6
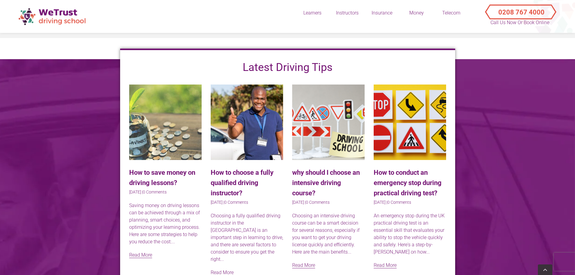
scroll to position [1507, 0]
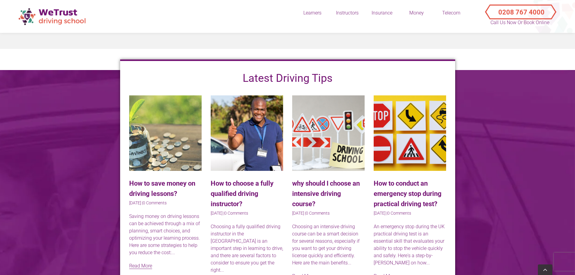
drag, startPoint x: 246, startPoint y: 163, endPoint x: 191, endPoint y: 19, distance: 154.9
click at [191, 19] on header "Learners Block Bookings Automatic Driving Lessons Refresher Driving Lessons Pas…" at bounding box center [287, 16] width 575 height 33
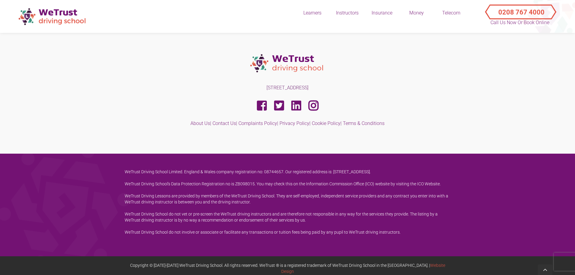
scroll to position [1869, 0]
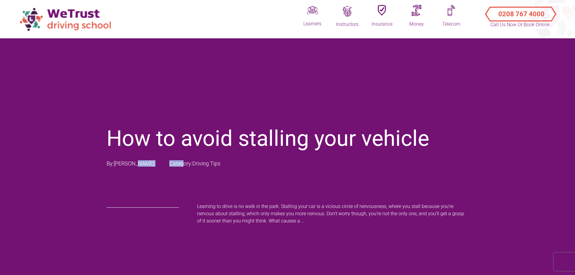
drag, startPoint x: 121, startPoint y: 162, endPoint x: 176, endPoint y: 163, distance: 55.2
click at [175, 163] on div "By: [PERSON_NAME] Category: Driving Tips" at bounding box center [288, 163] width 362 height 6
click at [192, 164] on span "Driving Tips" at bounding box center [206, 163] width 28 height 6
click at [200, 173] on div "How to avoid stalling your vehicle By: Alex Cutler Category: Driving Tips Learn…" at bounding box center [288, 178] width 362 height 105
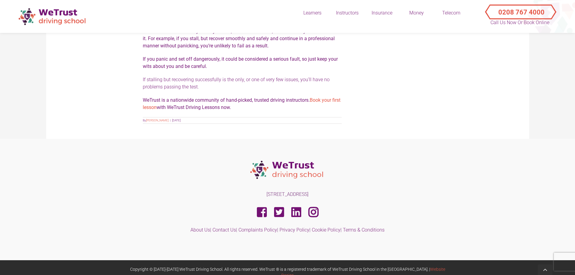
scroll to position [949, 0]
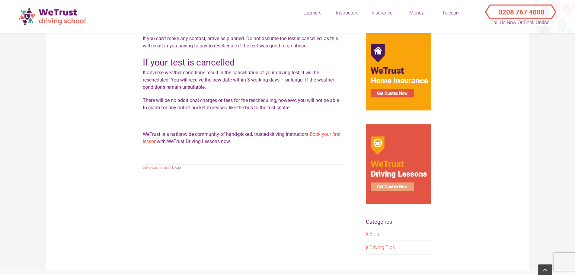
scroll to position [815, 0]
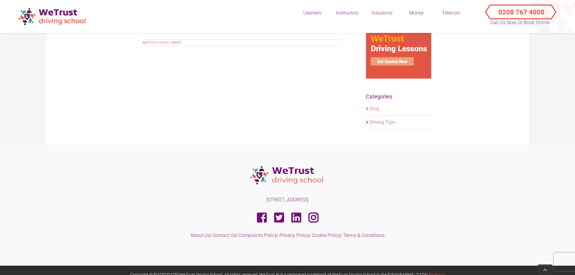
click at [381, 123] on link "Driving Tips" at bounding box center [399, 122] width 60 height 7
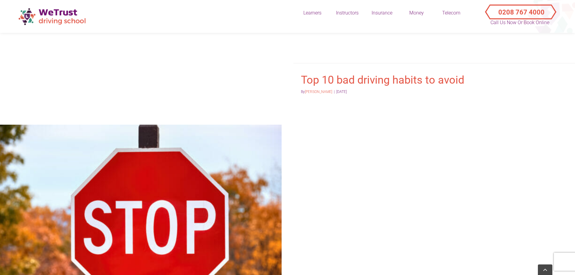
scroll to position [513, 0]
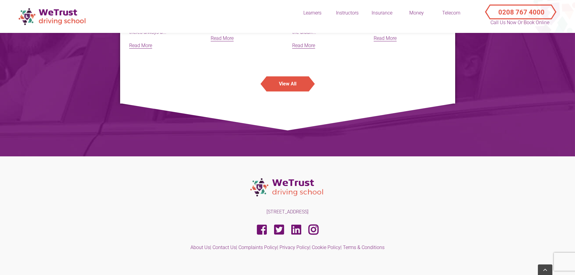
scroll to position [1242, 0]
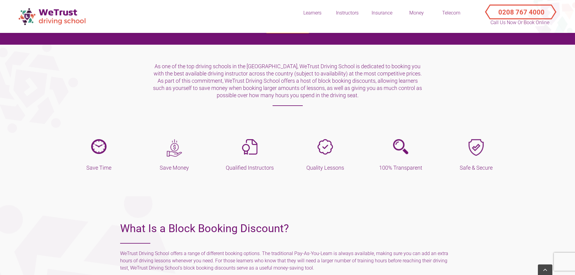
scroll to position [241, 0]
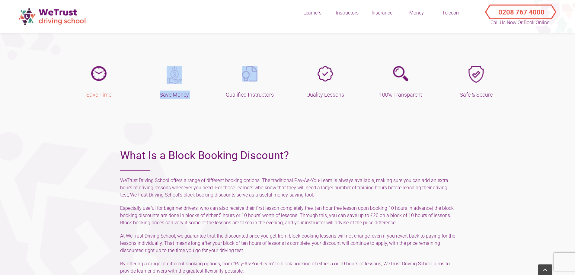
drag, startPoint x: 254, startPoint y: 82, endPoint x: 116, endPoint y: 95, distance: 138.3
click at [119, 93] on div "Save Time Save Money Qualified Instructors Quality Lessons" at bounding box center [288, 87] width 444 height 42
click at [165, 106] on div "Save Time Save Money Qualified Instructors Quality Lessons" at bounding box center [288, 87] width 444 height 42
click at [173, 87] on div "Save Money" at bounding box center [174, 82] width 67 height 33
click at [174, 94] on h5 "Save Money" at bounding box center [174, 95] width 67 height 8
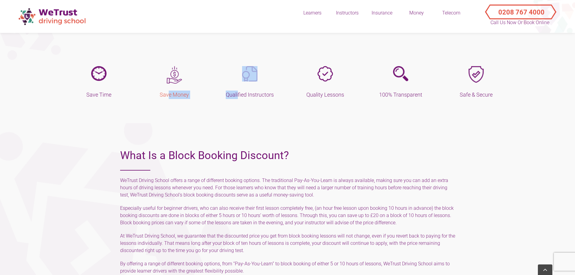
drag, startPoint x: 237, startPoint y: 94, endPoint x: 168, endPoint y: 94, distance: 68.8
click at [168, 94] on div "Save Time Save Money Qualified Instructors Quality Lessons" at bounding box center [288, 87] width 444 height 42
click at [261, 92] on h5 "Qualified Instructors" at bounding box center [249, 95] width 67 height 8
click at [321, 76] on img at bounding box center [325, 73] width 15 height 15
click at [405, 75] on img at bounding box center [400, 73] width 15 height 15
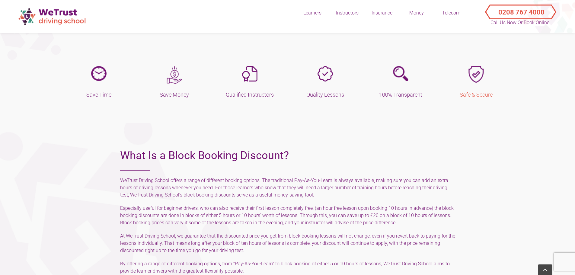
click at [475, 75] on img at bounding box center [475, 74] width 15 height 17
click at [98, 75] on img at bounding box center [98, 73] width 15 height 15
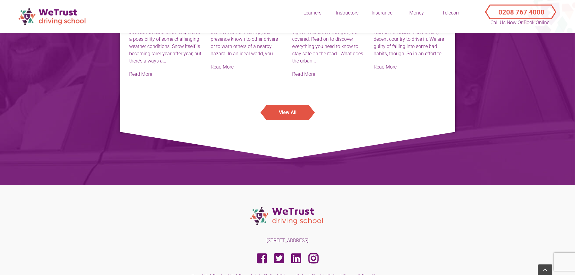
scroll to position [1159, 0]
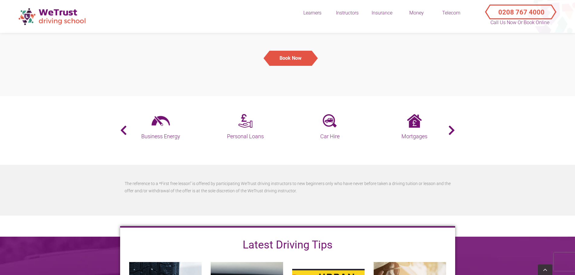
scroll to position [875, 0]
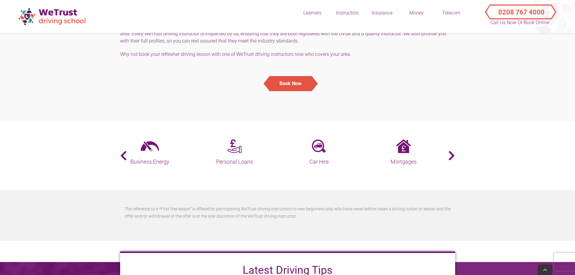
drag, startPoint x: 353, startPoint y: 141, endPoint x: 158, endPoint y: 128, distance: 195.4
click at [150, 128] on section "Home Insurance Van Insurance Bike Insurance Business Energy Personal Loans Busi…" at bounding box center [287, 155] width 575 height 69
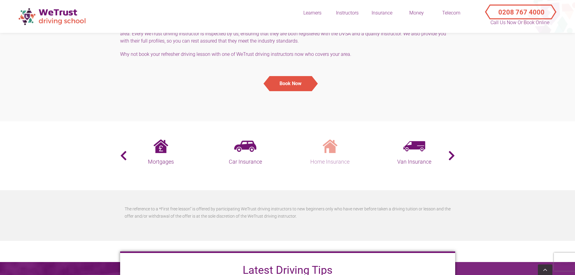
drag, startPoint x: 315, startPoint y: 143, endPoint x: 243, endPoint y: 142, distance: 71.8
click at [289, 141] on link "Home Insurance" at bounding box center [329, 152] width 81 height 27
drag, startPoint x: 318, startPoint y: 151, endPoint x: 187, endPoint y: 149, distance: 130.7
click at [289, 148] on link "Van Insurance" at bounding box center [329, 152] width 81 height 27
drag, startPoint x: 195, startPoint y: 142, endPoint x: 181, endPoint y: 140, distance: 14.3
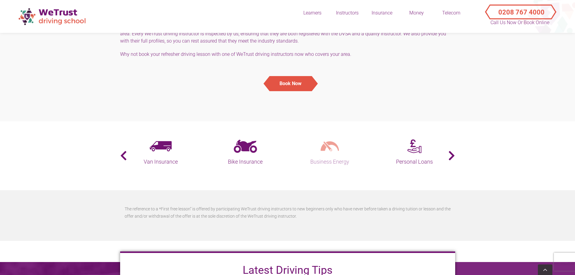
click at [289, 140] on link "Business Energy" at bounding box center [329, 152] width 81 height 27
drag, startPoint x: 231, startPoint y: 144, endPoint x: 214, endPoint y: 142, distance: 17.0
click at [289, 143] on link "Business Energy" at bounding box center [329, 152] width 81 height 27
drag, startPoint x: 284, startPoint y: 143, endPoint x: 179, endPoint y: 135, distance: 105.4
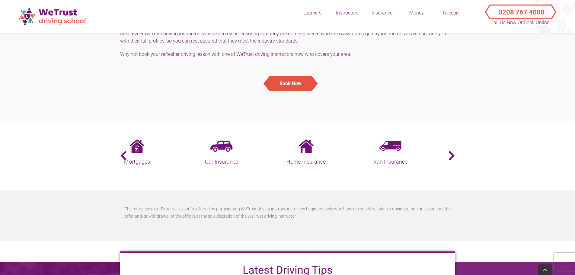
drag, startPoint x: 334, startPoint y: 141, endPoint x: 184, endPoint y: 118, distance: 151.5
click at [192, 130] on section "Home Insurance Van Insurance Bike Insurance Business Energy Personal Loans Busi…" at bounding box center [287, 155] width 575 height 69
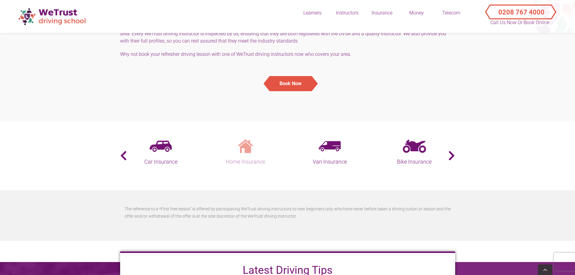
click at [253, 143] on img at bounding box center [245, 146] width 16 height 14
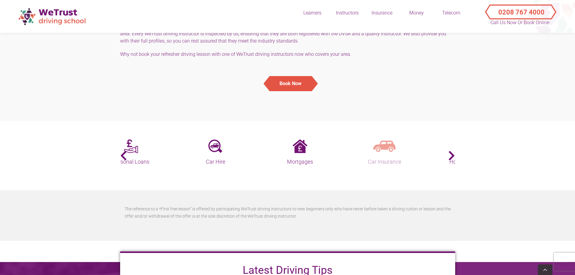
drag, startPoint x: 164, startPoint y: 146, endPoint x: 388, endPoint y: 147, distance: 223.7
click at [388, 147] on link "Car Insurance" at bounding box center [384, 152] width 81 height 27
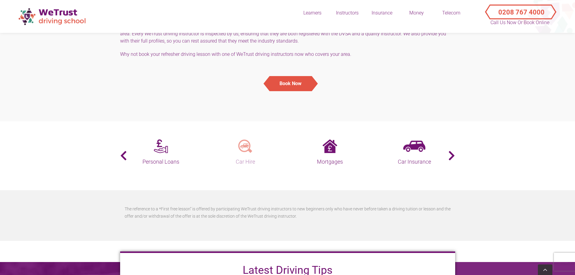
click at [247, 144] on img at bounding box center [245, 146] width 14 height 14
click at [245, 139] on img at bounding box center [245, 146] width 14 height 14
click at [327, 141] on img at bounding box center [330, 146] width 14 height 14
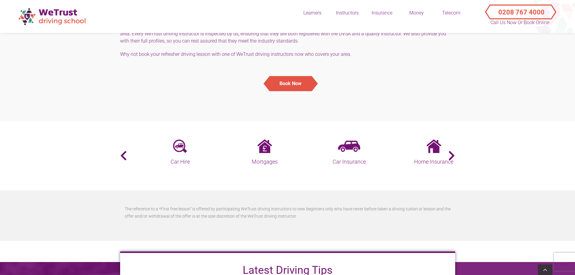
drag, startPoint x: 312, startPoint y: 138, endPoint x: 182, endPoint y: 130, distance: 129.8
click at [182, 130] on section "Home Insurance Van Insurance Bike Insurance Business Energy Personal Loans Busi…" at bounding box center [287, 155] width 575 height 69
drag, startPoint x: 319, startPoint y: 142, endPoint x: 185, endPoint y: 141, distance: 134.3
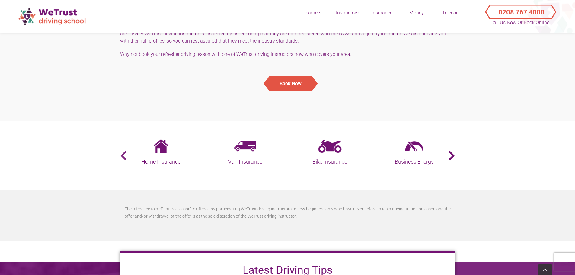
click at [122, 150] on button "‹" at bounding box center [121, 155] width 2 height 11
click at [457, 149] on section "Home Insurance Van Insurance Bike Insurance Business Energy Personal Loans Busi…" at bounding box center [287, 155] width 575 height 69
click at [454, 150] on button "›" at bounding box center [455, 155] width 2 height 11
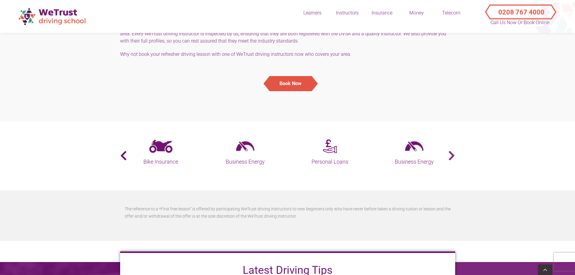
click at [454, 150] on button "›" at bounding box center [455, 155] width 2 height 11
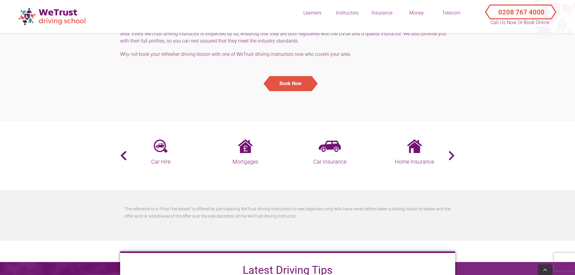
click at [454, 150] on button "›" at bounding box center [455, 155] width 2 height 11
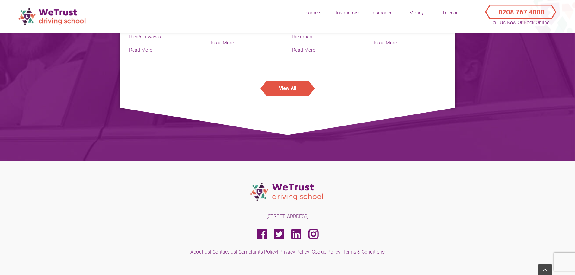
scroll to position [1302, 0]
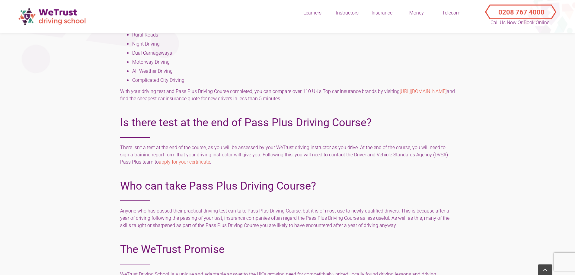
scroll to position [574, 0]
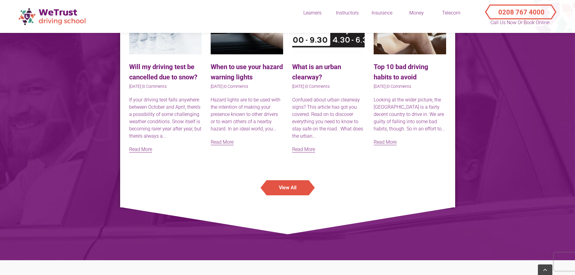
scroll to position [1242, 0]
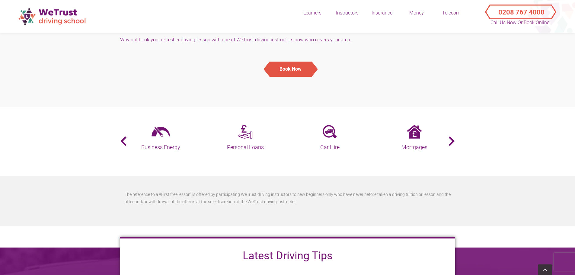
scroll to position [906, 0]
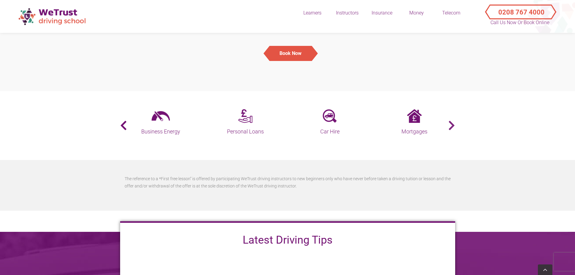
click at [455, 120] on button "›" at bounding box center [455, 125] width 2 height 11
click at [454, 120] on button "›" at bounding box center [455, 125] width 2 height 11
click at [448, 115] on link "Home Insurance" at bounding box center [414, 122] width 81 height 27
click at [128, 117] on link "Personal Loans" at bounding box center [160, 122] width 81 height 27
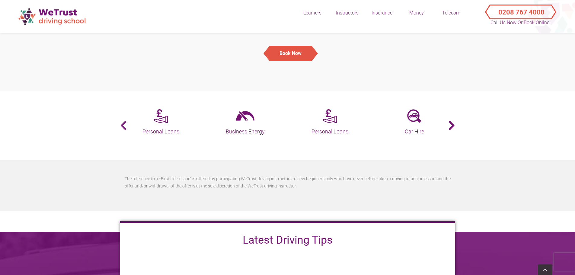
click at [122, 120] on button "‹" at bounding box center [121, 125] width 2 height 11
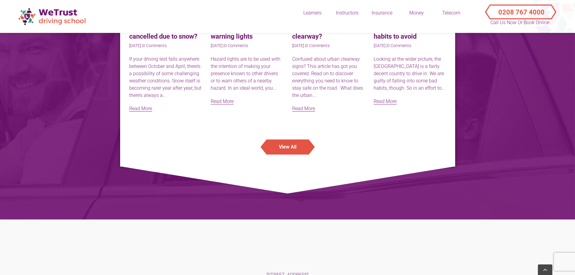
scroll to position [1302, 0]
